Goal: Transaction & Acquisition: Purchase product/service

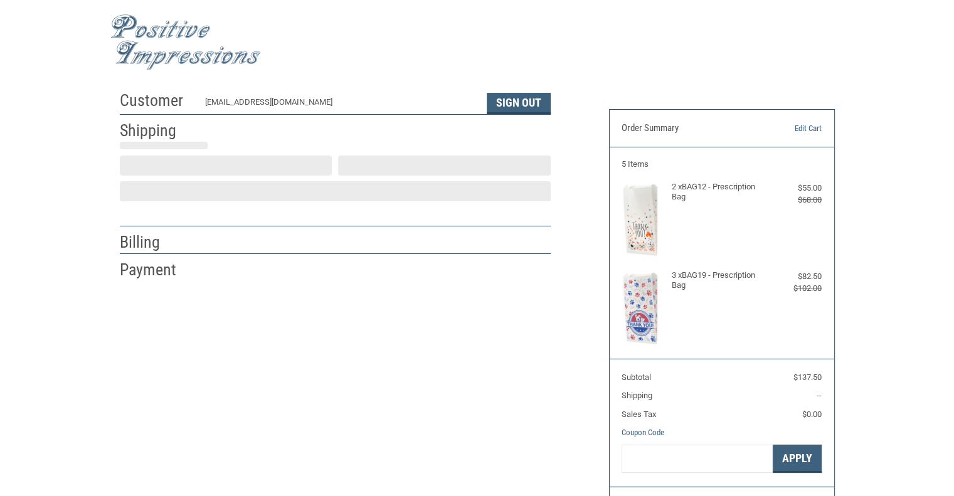
select select "US"
select select "CT"
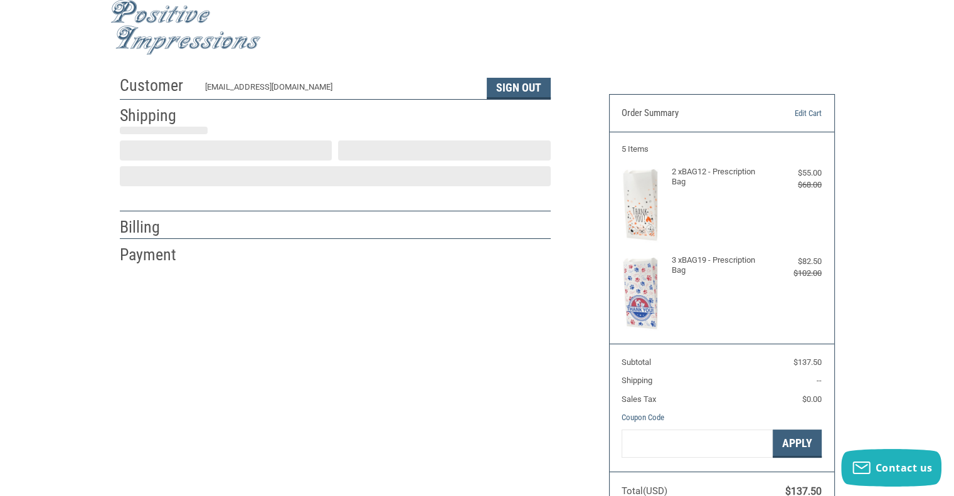
type input "East Side Veterinary Clinic"
type input "[STREET_ADDRESS]"
select select "CT"
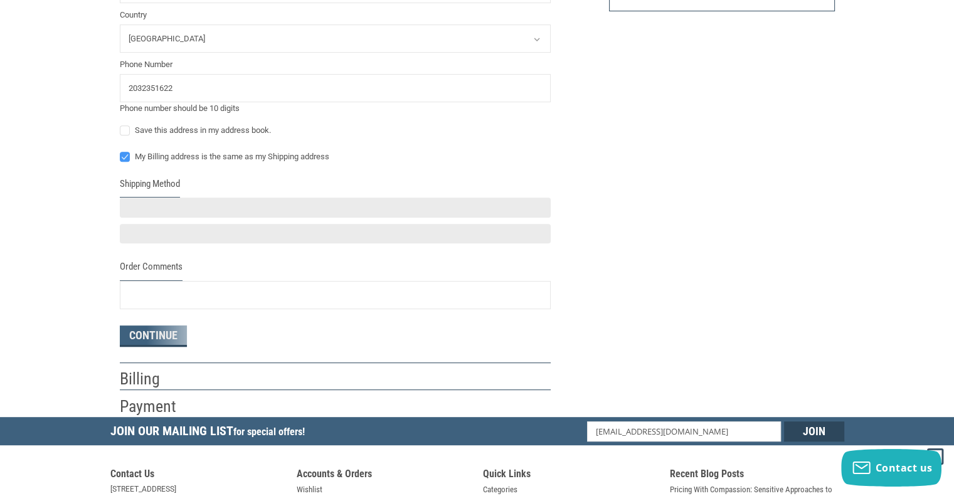
scroll to position [517, 0]
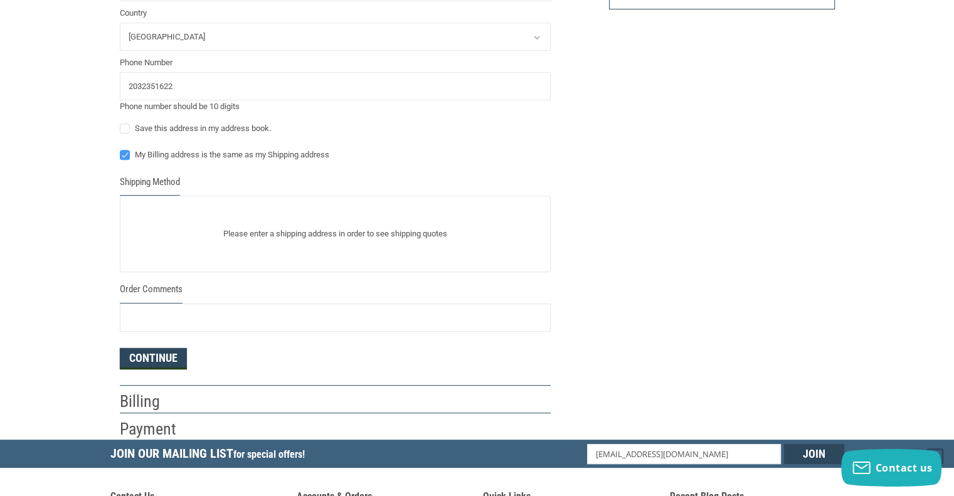
click at [166, 361] on form "Enter a new address First Name [PERSON_NAME] Last Name [PERSON_NAME] Company Na…" at bounding box center [335, 18] width 431 height 704
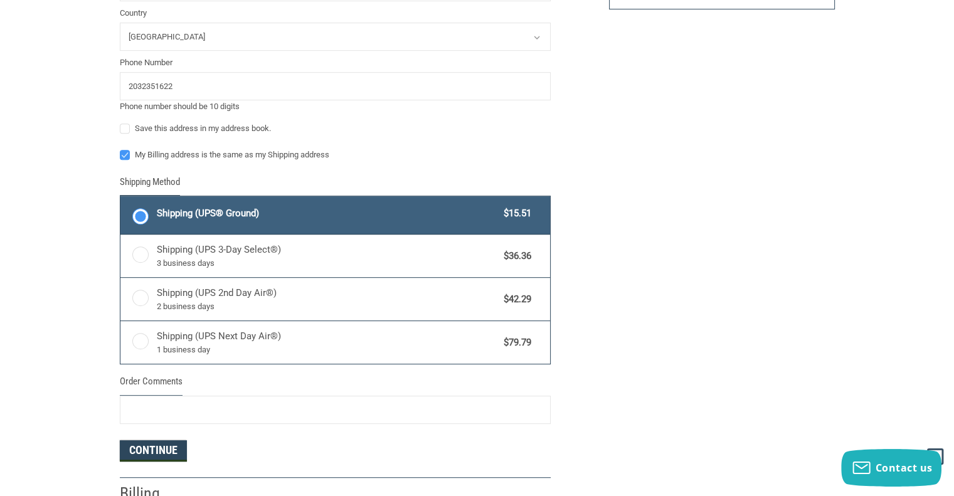
scroll to position [580, 0]
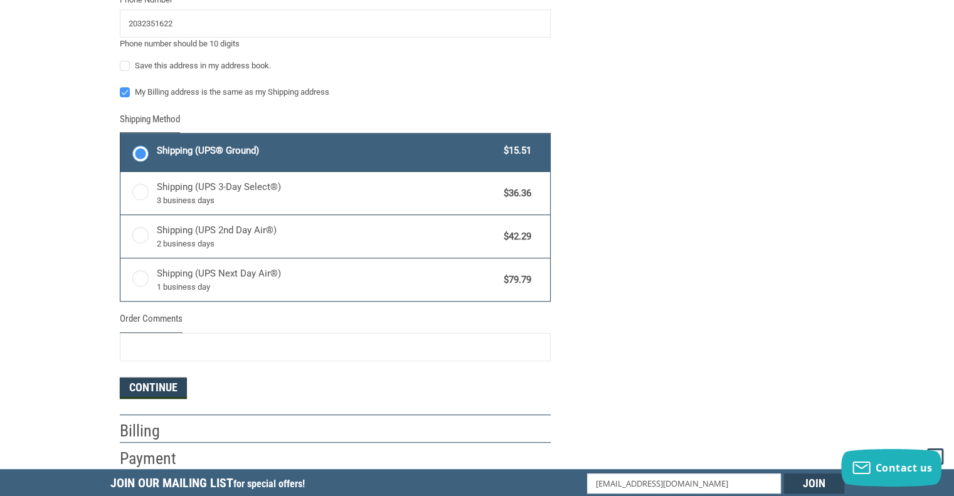
click at [167, 390] on button "Continue" at bounding box center [153, 388] width 67 height 21
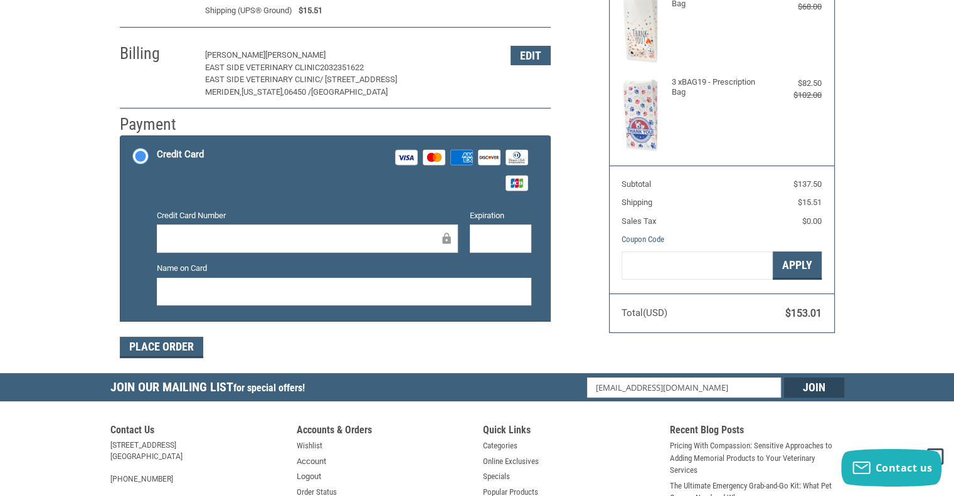
scroll to position [202, 0]
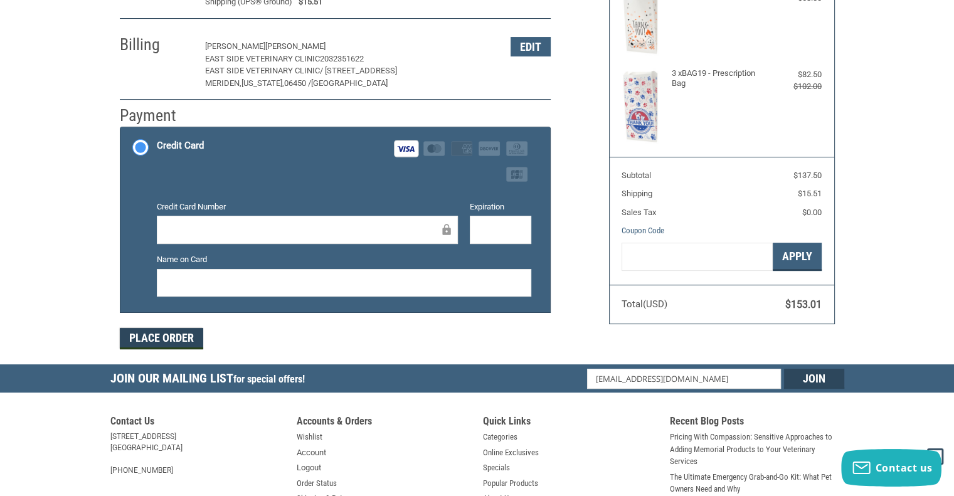
click at [151, 333] on button "Place Order" at bounding box center [161, 338] width 83 height 21
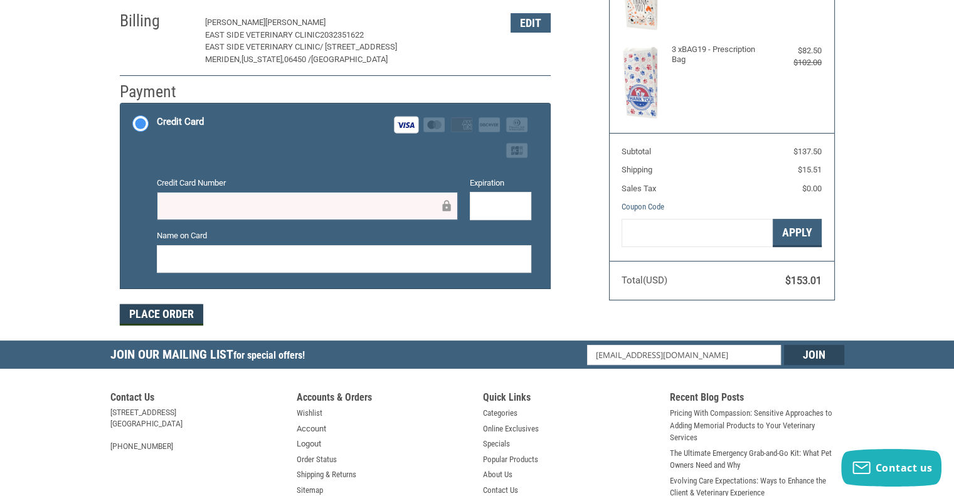
scroll to position [370, 0]
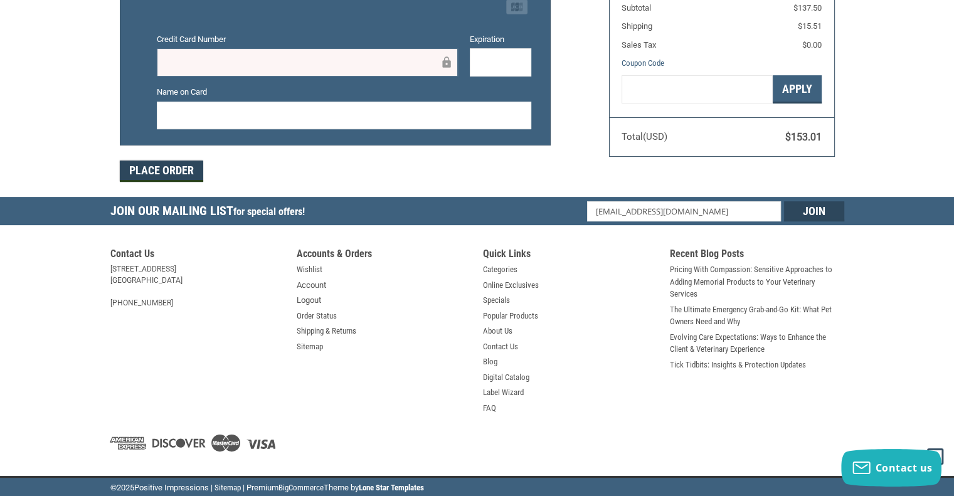
click at [172, 170] on button "Place Order" at bounding box center [161, 171] width 83 height 21
click at [524, 58] on div at bounding box center [500, 62] width 61 height 28
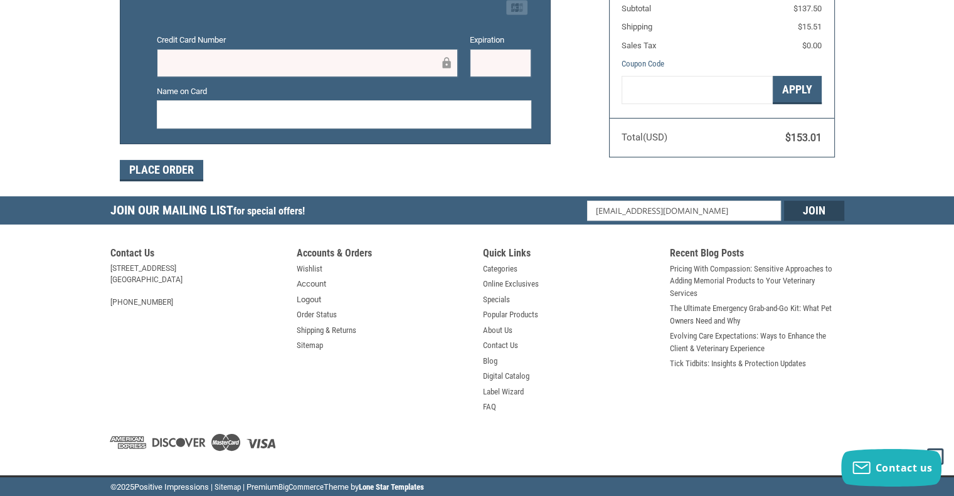
scroll to position [368, 0]
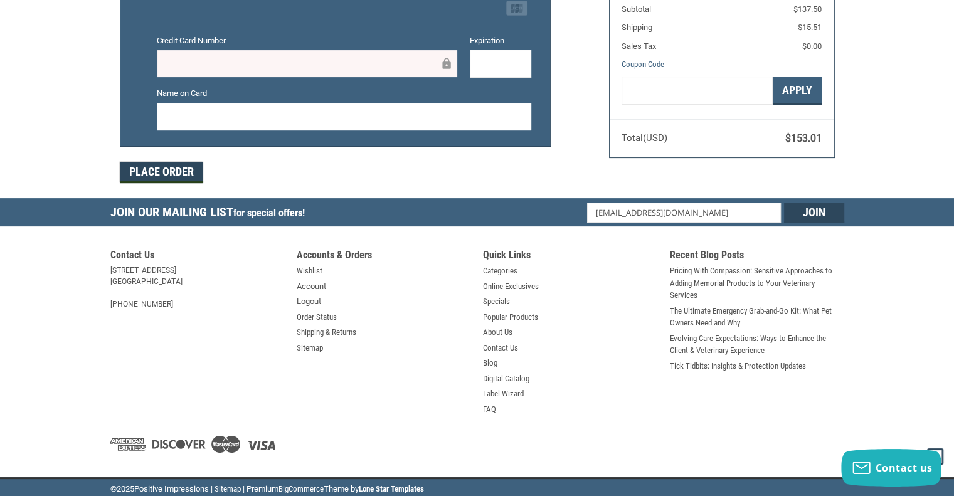
click at [184, 163] on button "Place Order" at bounding box center [161, 172] width 83 height 21
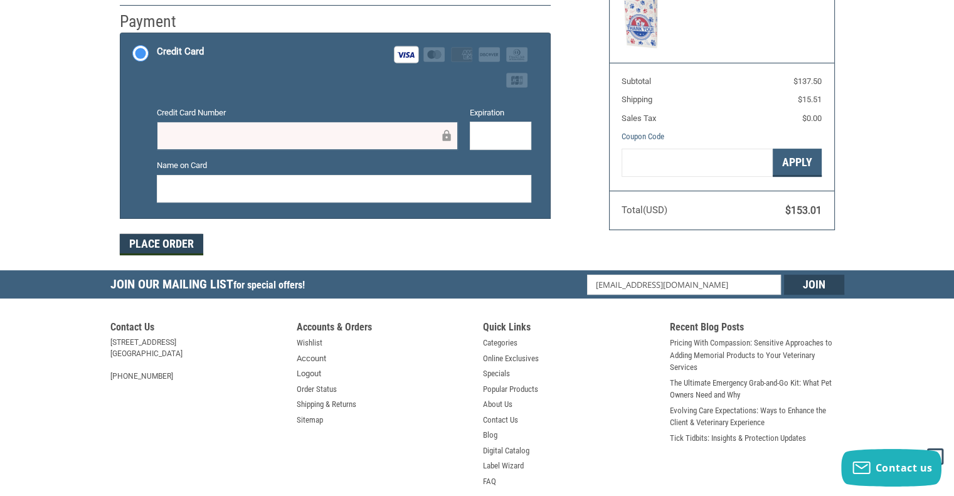
scroll to position [119, 0]
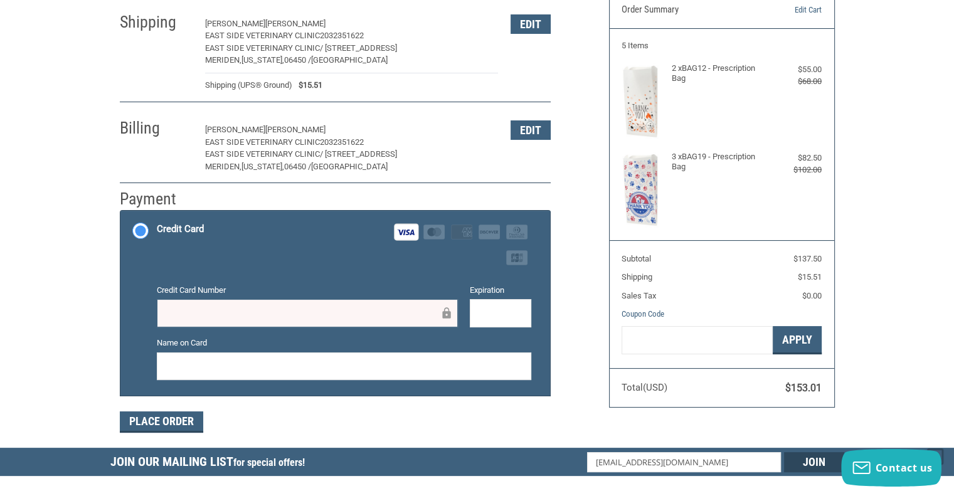
click at [275, 299] on div at bounding box center [307, 313] width 301 height 28
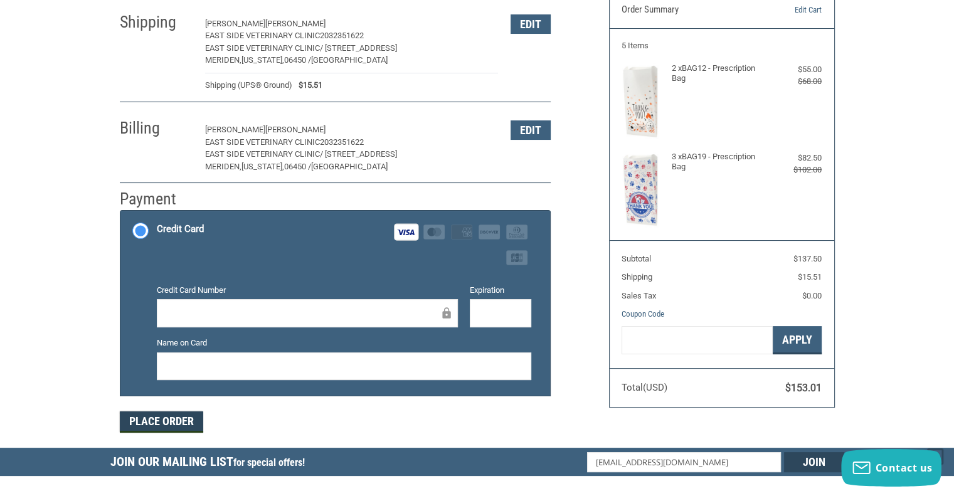
click at [165, 424] on button "Place Order" at bounding box center [161, 422] width 83 height 21
